Goal: Check status: Check status

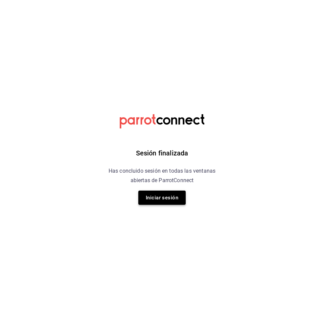
click at [150, 198] on button "Iniciar sesión" at bounding box center [161, 198] width 47 height 14
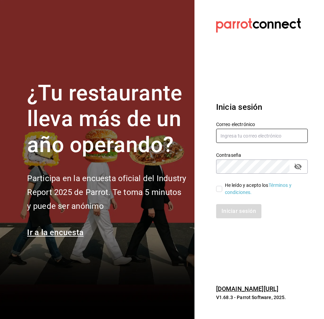
type input "[EMAIL_ADDRESS][DOMAIN_NAME]"
click at [218, 190] on input "He leído y acepto los Términos y condiciones." at bounding box center [219, 189] width 6 height 6
checkbox input "true"
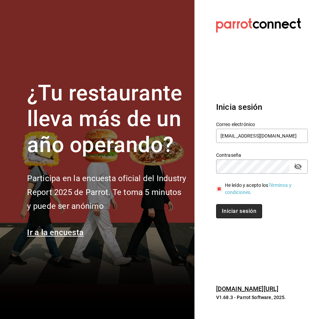
click at [230, 210] on button "Iniciar sesión" at bounding box center [239, 211] width 46 height 14
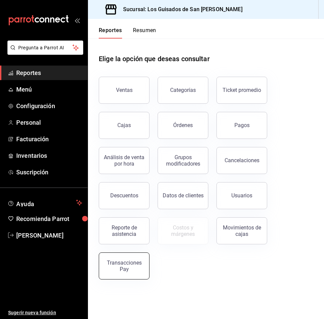
click at [129, 265] on div "Transacciones Pay" at bounding box center [124, 266] width 42 height 13
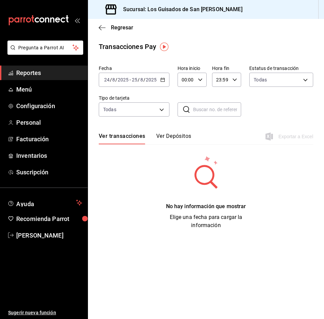
click at [178, 137] on button "Ver Depósitos" at bounding box center [173, 139] width 35 height 12
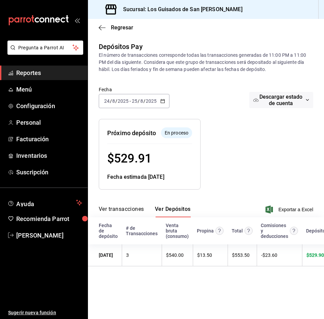
click at [166, 100] on div "2025-08-24 24 / 8 / 2025 - 2025-08-25 25 / 8 / 2025" at bounding box center [134, 101] width 71 height 14
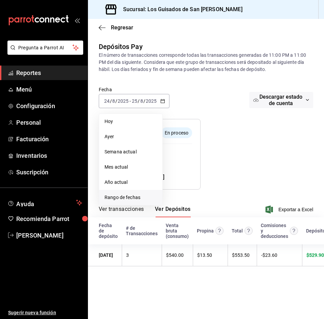
click at [124, 199] on span "Rango de fechas" at bounding box center [131, 197] width 52 height 7
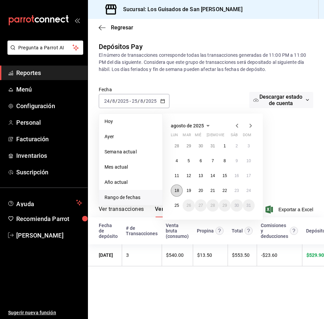
click at [178, 187] on button "18" at bounding box center [177, 191] width 12 height 12
click at [220, 189] on button "22" at bounding box center [225, 191] width 12 height 12
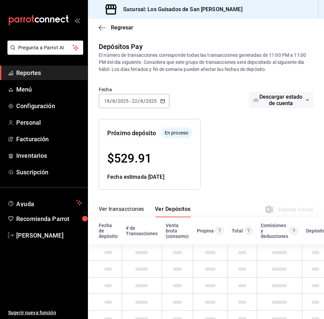
click at [220, 189] on div "Resumen de depósitos: 18/08/2025 - 22/08/2025 Venta bruta: Comisiones (IVA Incl…" at bounding box center [200, 149] width 225 height 82
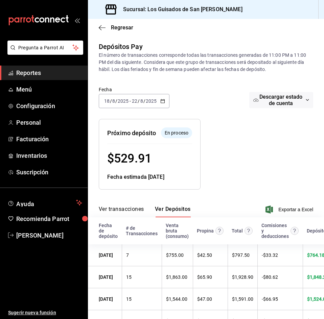
click at [161, 99] on icon "button" at bounding box center [162, 101] width 5 height 5
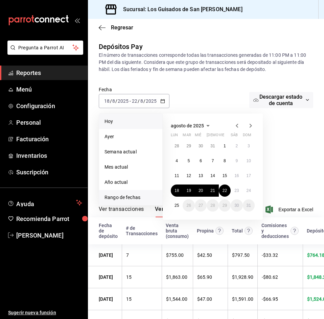
click at [129, 126] on li "Hoy" at bounding box center [130, 121] width 63 height 15
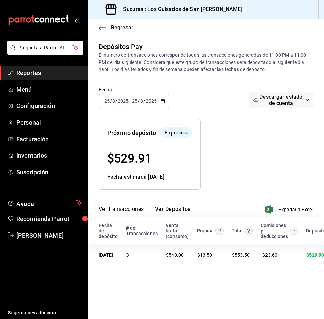
click at [55, 72] on span "Reportes" at bounding box center [49, 72] width 66 height 9
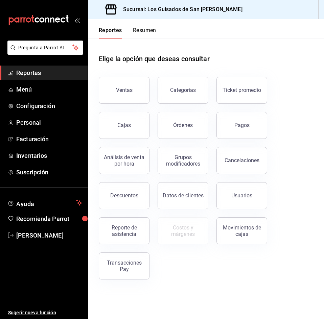
click at [139, 33] on button "Resumen" at bounding box center [144, 33] width 23 height 12
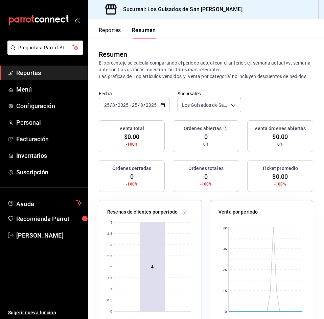
click at [163, 108] on icon "button" at bounding box center [162, 105] width 5 height 5
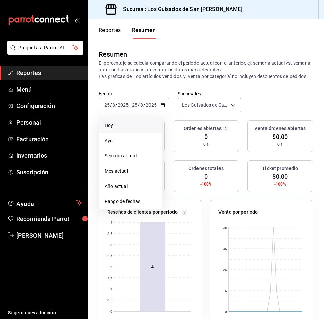
click at [125, 133] on li "Hoy" at bounding box center [130, 125] width 63 height 15
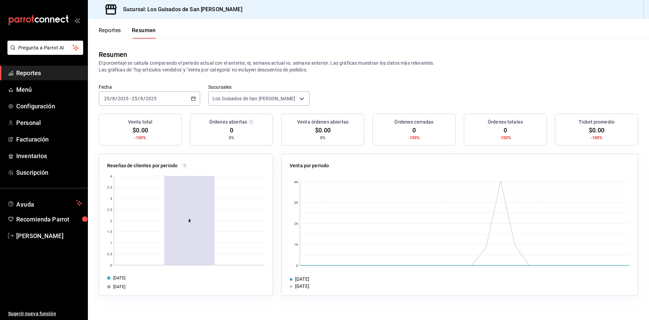
click at [148, 41] on div "Reportes Resumen Resumen El porcentaje se calcula comparando el período actual …" at bounding box center [369, 169] width 562 height 301
click at [145, 31] on button "Resumen" at bounding box center [144, 33] width 24 height 12
click at [150, 96] on input "2025" at bounding box center [151, 98] width 12 height 5
click at [131, 123] on li "Hoy" at bounding box center [130, 118] width 63 height 15
